Goal: Task Accomplishment & Management: Use online tool/utility

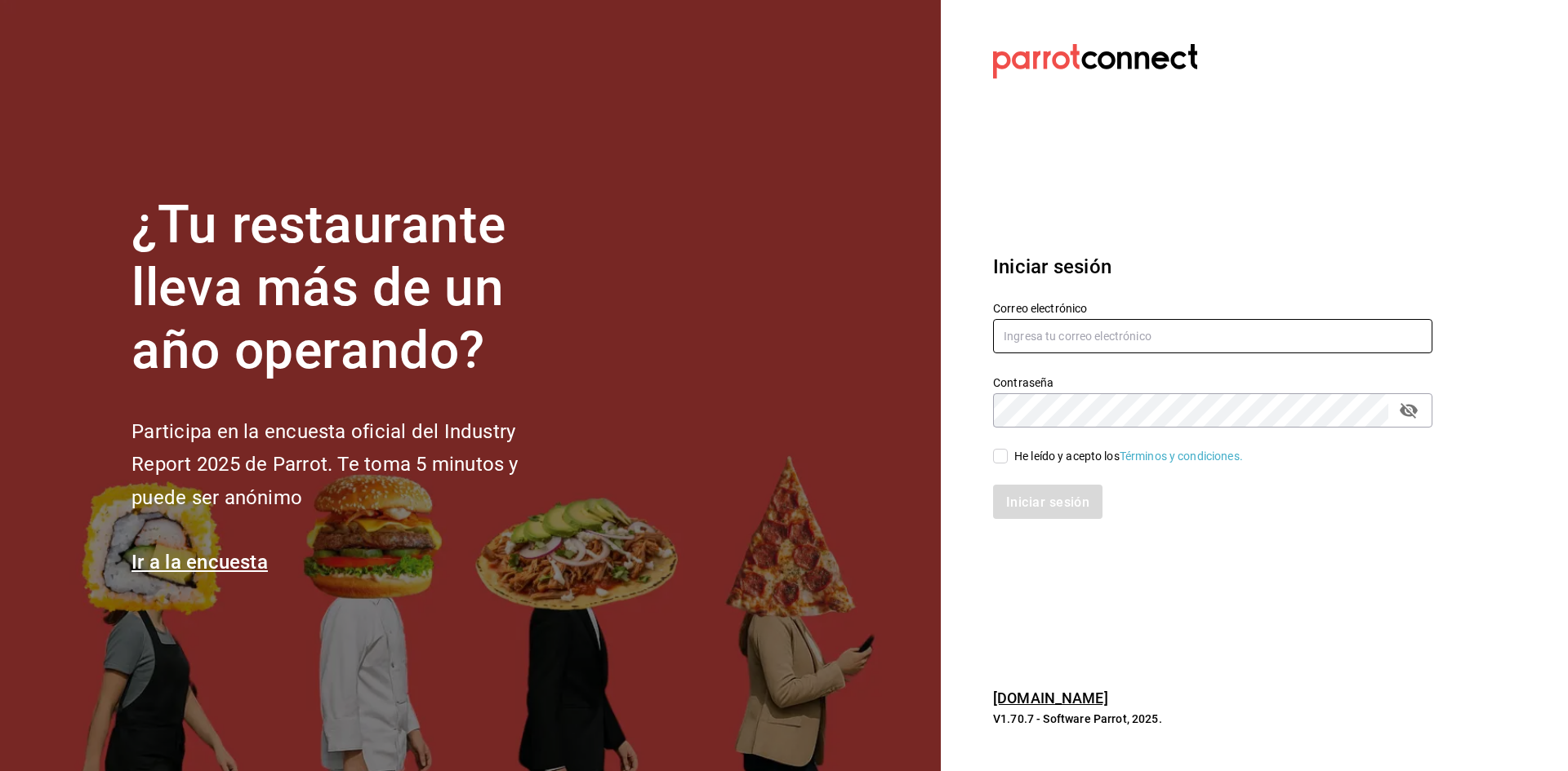
click at [1080, 337] on input "text" at bounding box center [1212, 336] width 439 height 34
type input "compras.palaxgsada@outlook.com"
click at [1003, 456] on input "He leído y acepto los Términos y condiciones." at bounding box center [1000, 456] width 14 height 14
checkbox input "true"
click at [1030, 506] on font "Iniciar sesión" at bounding box center [1048, 501] width 83 height 15
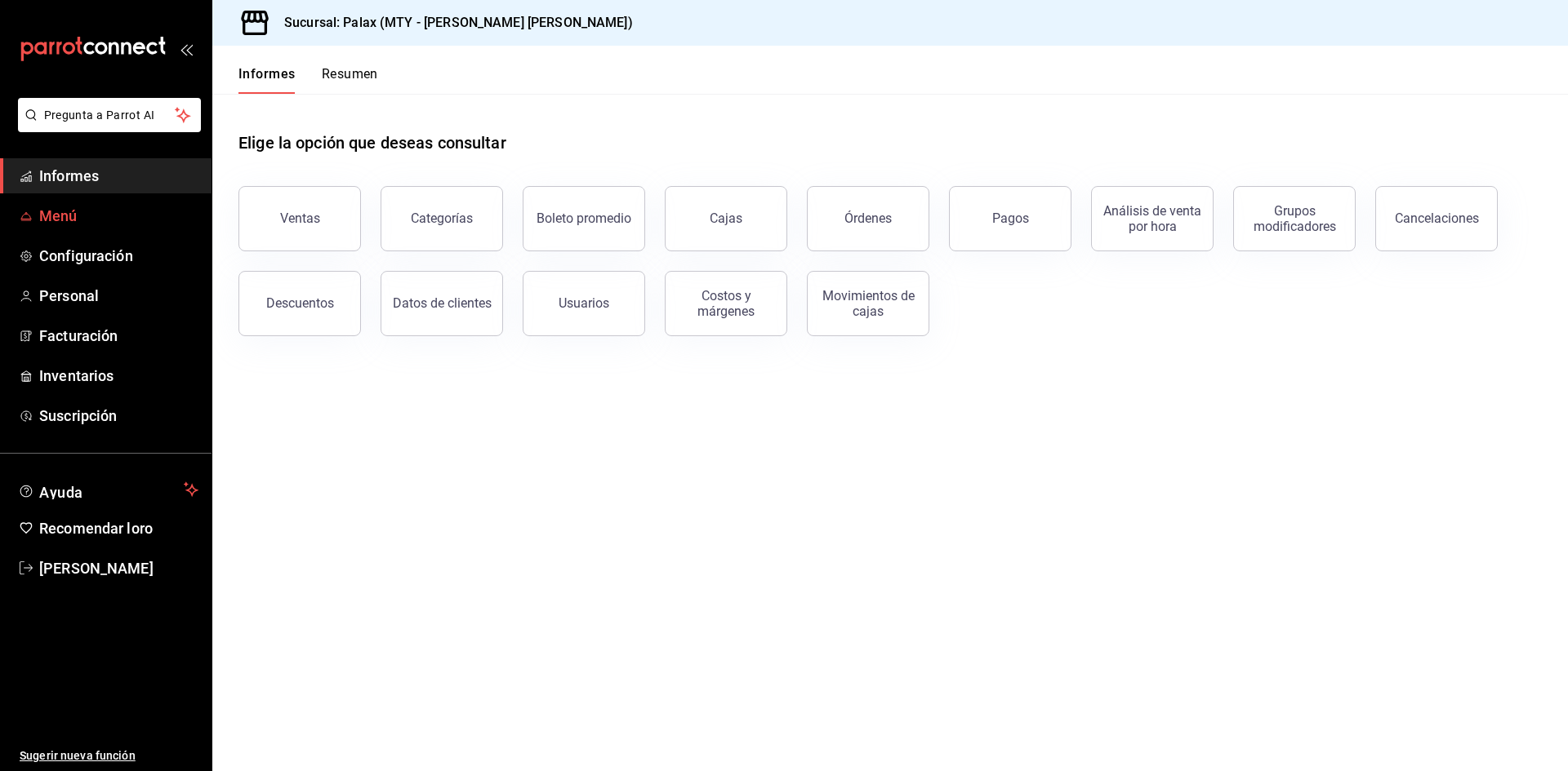
click at [57, 220] on font "Menú" at bounding box center [58, 215] width 39 height 17
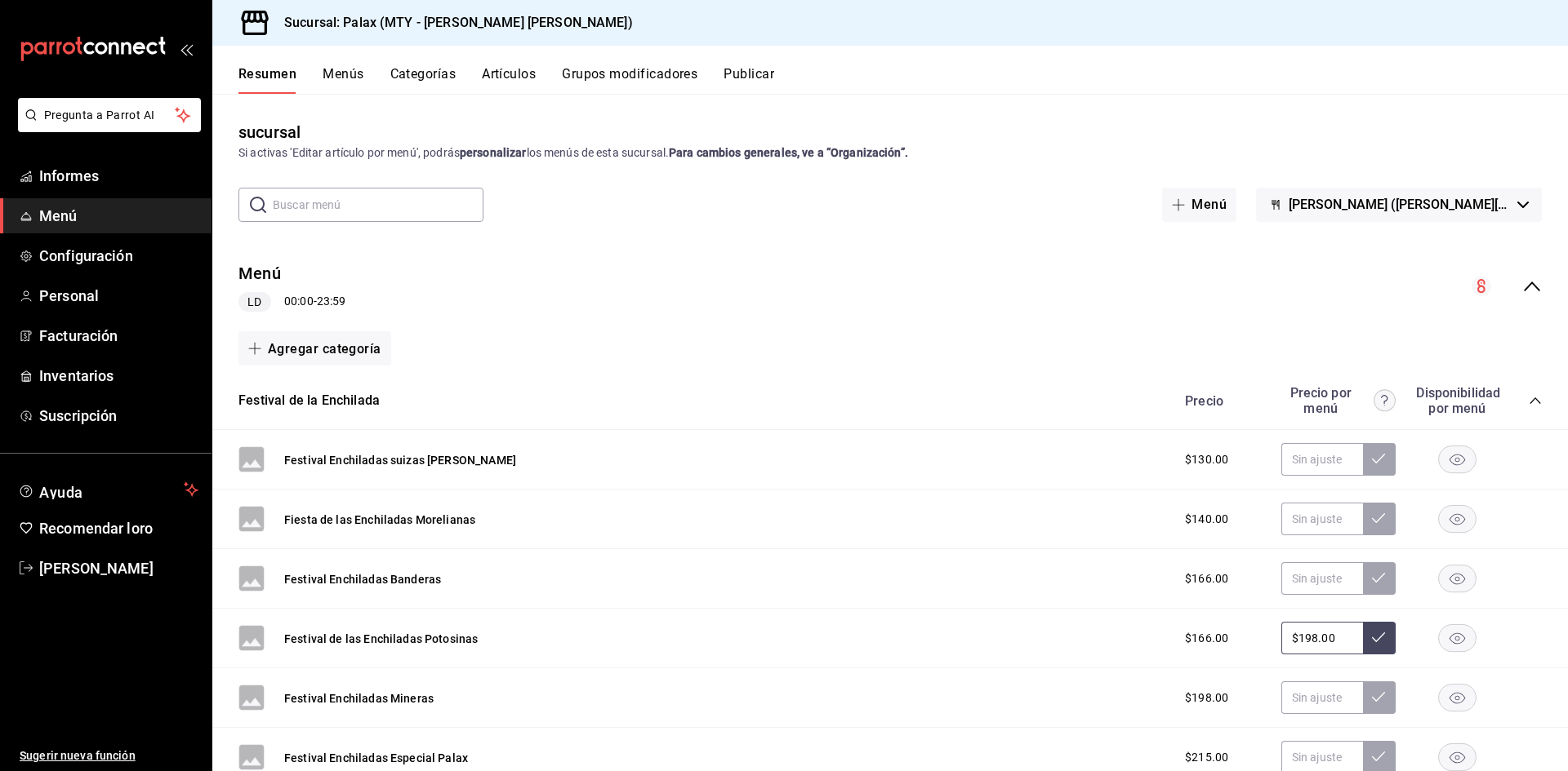
click at [351, 75] on font "Menús" at bounding box center [342, 73] width 41 height 15
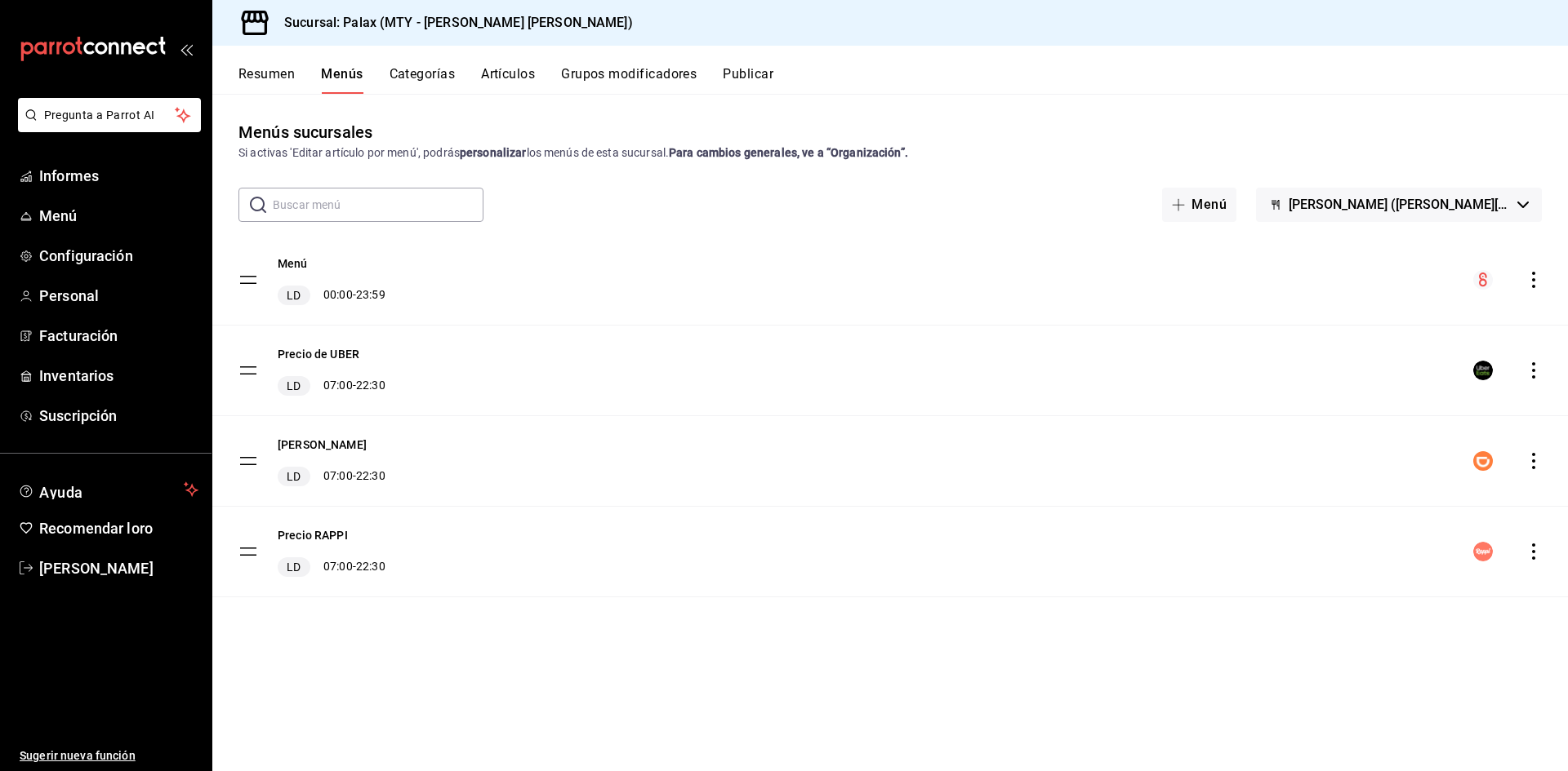
click at [437, 71] on font "Categorías" at bounding box center [422, 73] width 66 height 15
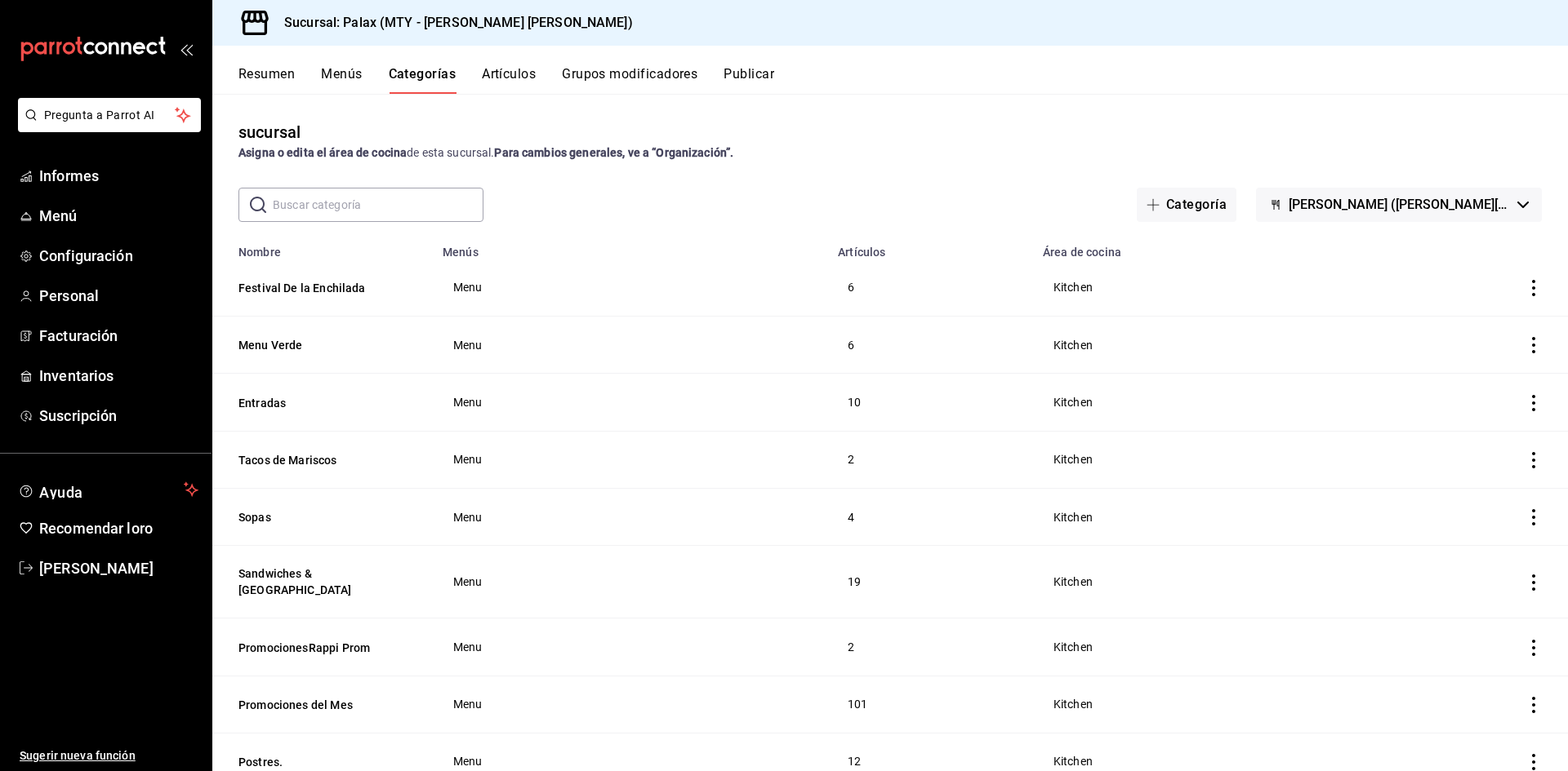
click at [497, 81] on font "Artículos" at bounding box center [509, 73] width 54 height 15
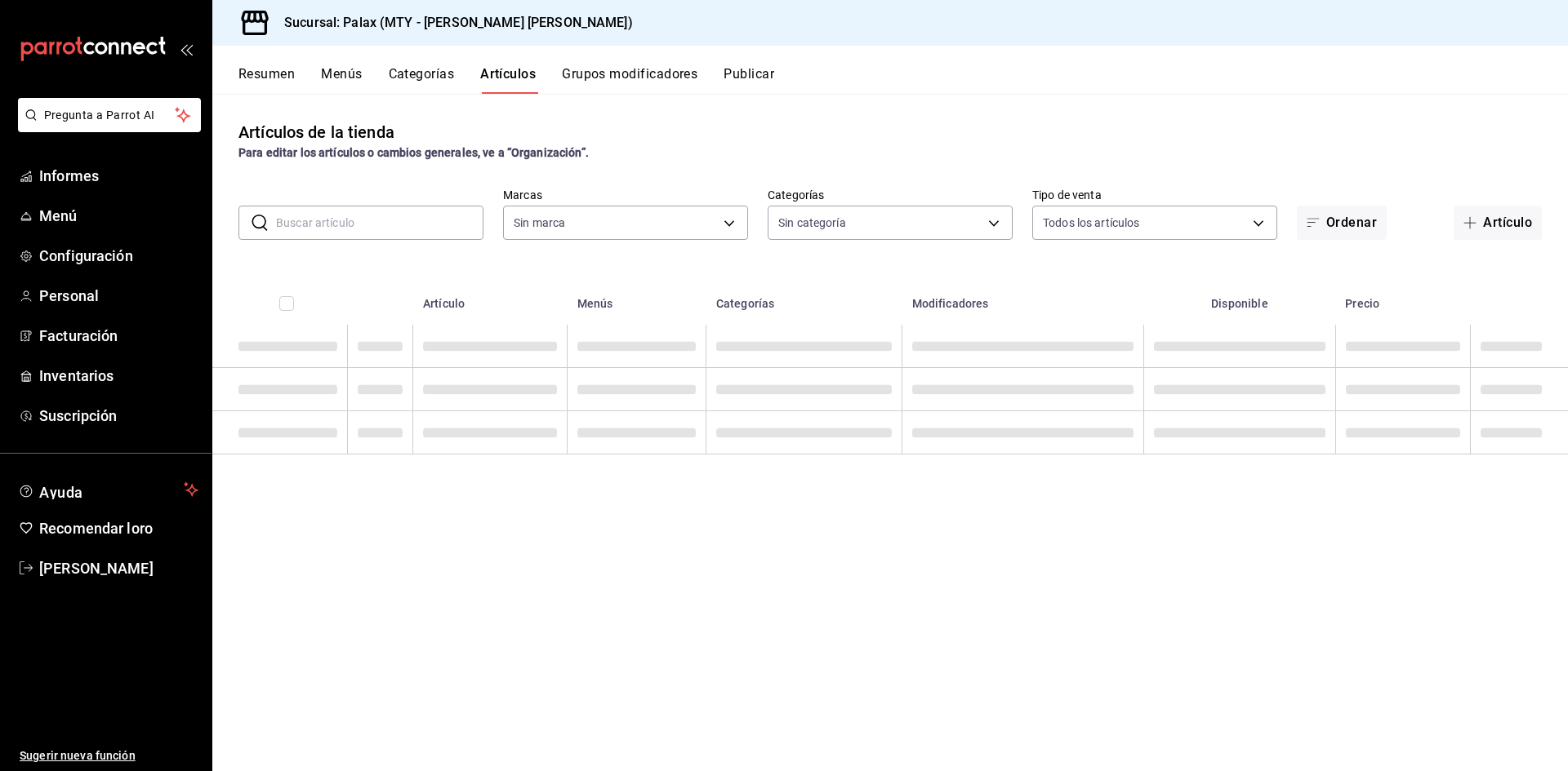
type input "7795581a-13ec-4648-b830-0343ae492405"
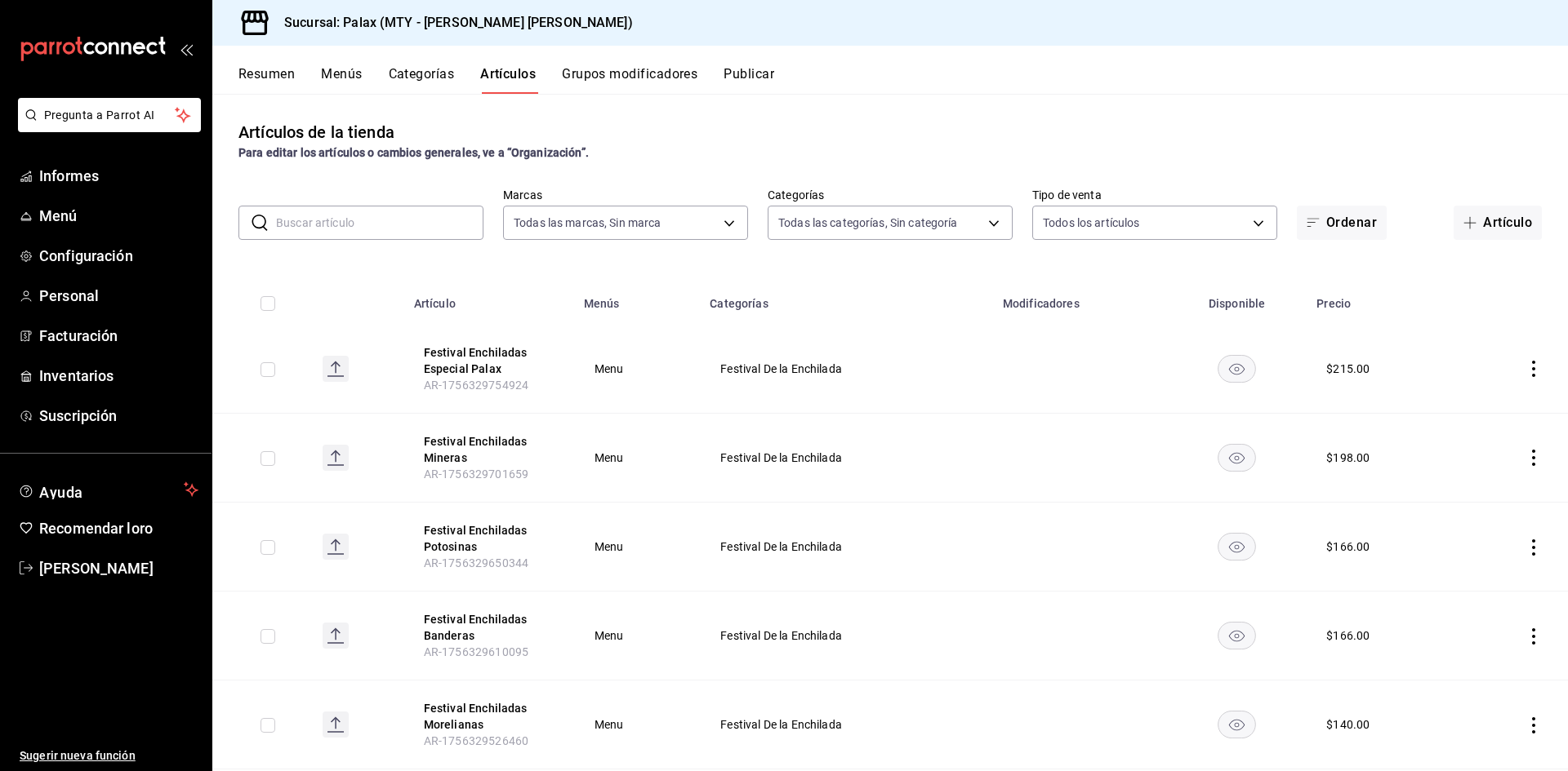
type input "90bcdbdb-a898-4a24-8b7a-511d8708b4df,49aa2ae4-61bc-4f0a-8165-8dabc33a9232,b2551…"
click at [330, 218] on input "text" at bounding box center [379, 222] width 207 height 32
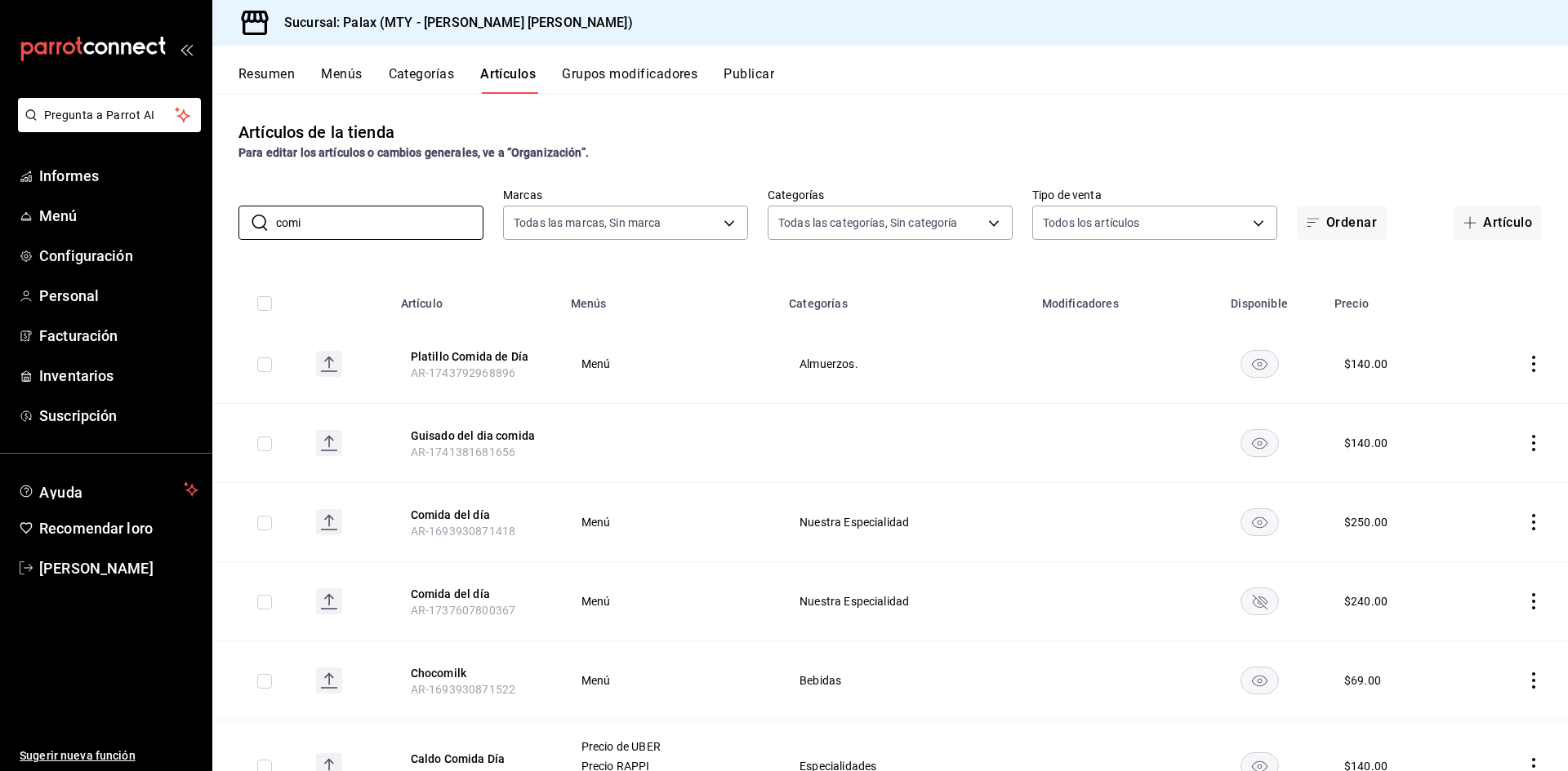
type input "comi"
click at [1528, 523] on icon "comportamiento" at bounding box center [1533, 522] width 16 height 16
click at [1522, 516] on div at bounding box center [784, 386] width 1568 height 771
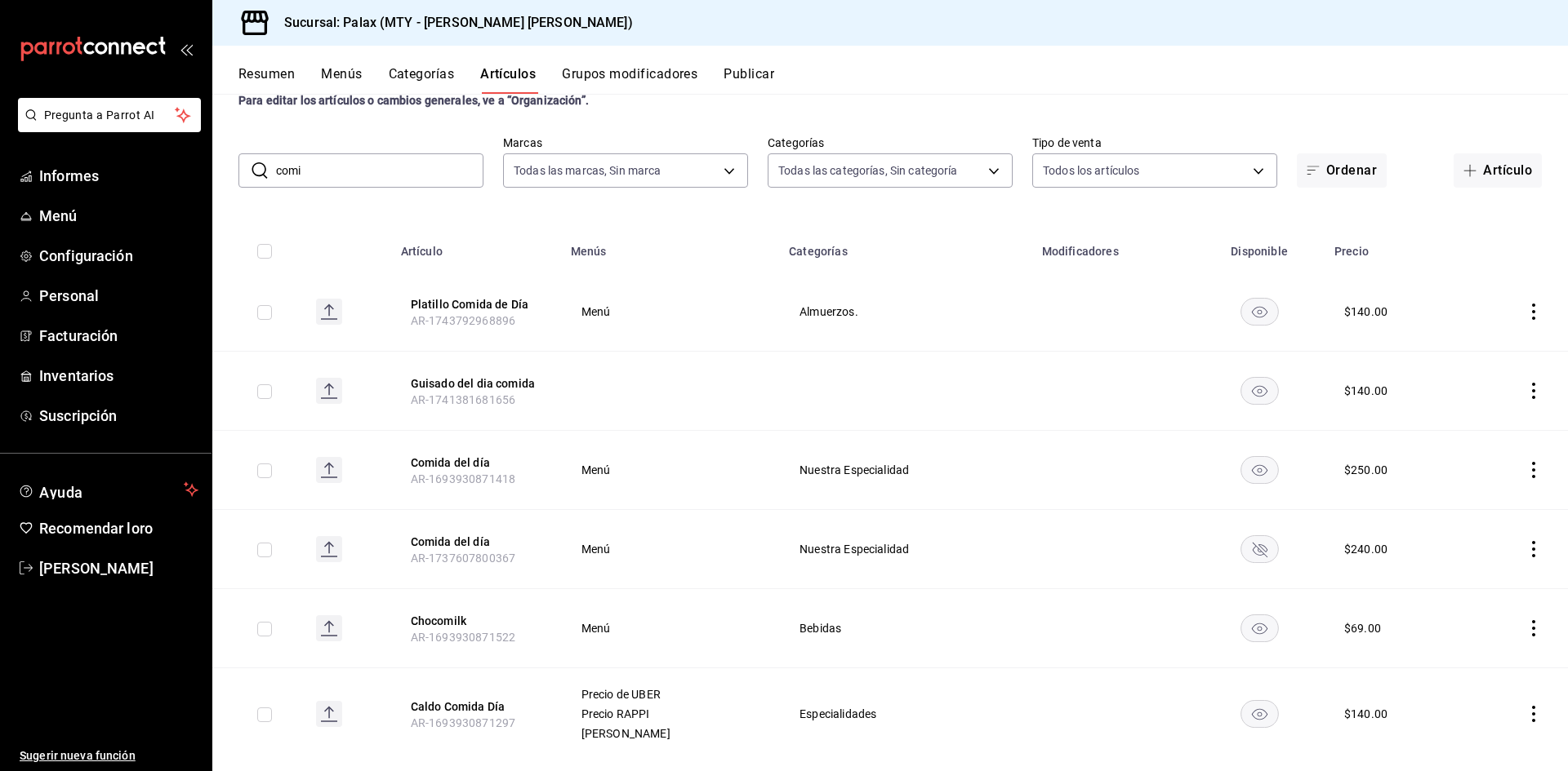
scroll to position [80, 0]
